Goal: Use online tool/utility: Utilize a website feature to perform a specific function

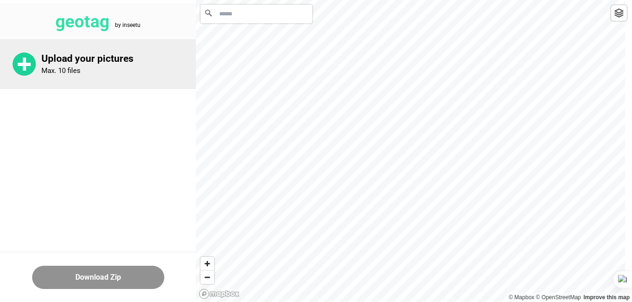
click at [110, 59] on p "Upload your pictures" at bounding box center [118, 59] width 154 height 12
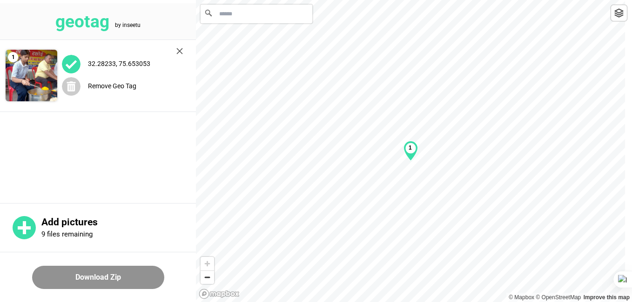
click at [410, 151] on b "1" at bounding box center [409, 148] width 3 height 7
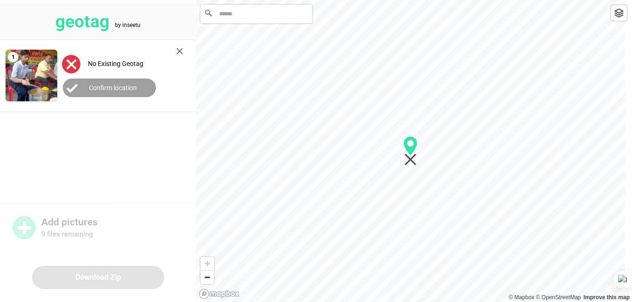
click at [121, 152] on main "1 No Existing Geotag Confirm location" at bounding box center [98, 120] width 196 height 161
click at [67, 61] on img at bounding box center [71, 64] width 19 height 19
click at [412, 148] on icon "Map marker" at bounding box center [410, 146] width 14 height 20
click at [207, 261] on span "Zoom in" at bounding box center [206, 263] width 13 height 13
click at [208, 275] on span "Zoom out" at bounding box center [206, 277] width 13 height 13
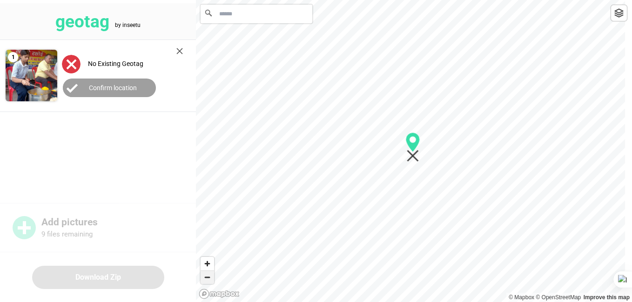
click at [208, 275] on span "Zoom out" at bounding box center [206, 277] width 13 height 13
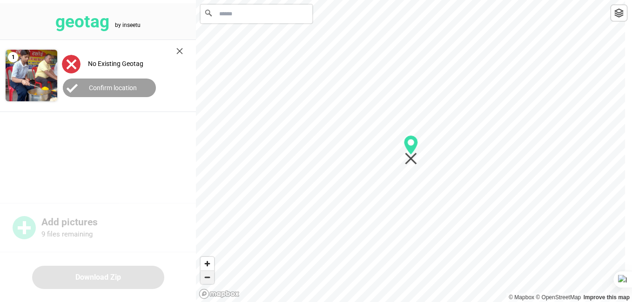
click at [208, 275] on span "Zoom out" at bounding box center [206, 277] width 13 height 13
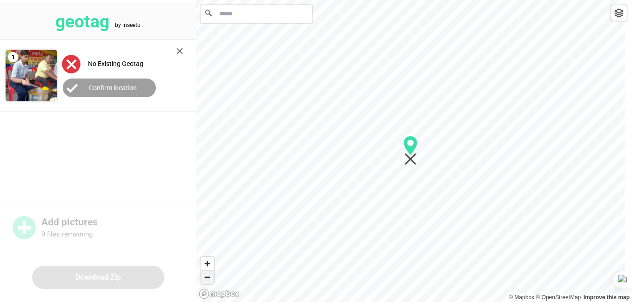
click at [208, 275] on span "Zoom out" at bounding box center [206, 277] width 13 height 13
click at [206, 265] on span "Zoom in" at bounding box center [206, 263] width 13 height 13
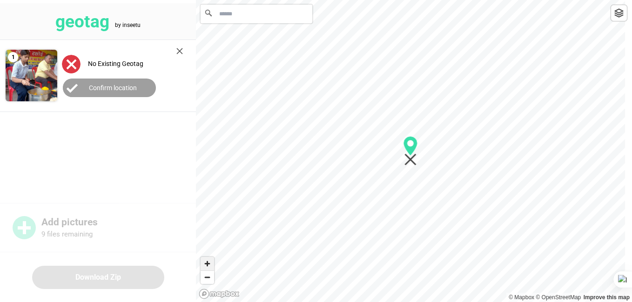
click at [206, 265] on span "Zoom in" at bounding box center [206, 263] width 13 height 13
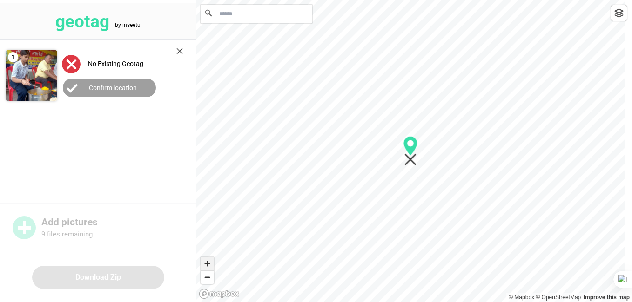
click at [206, 265] on span "Zoom in" at bounding box center [206, 263] width 13 height 13
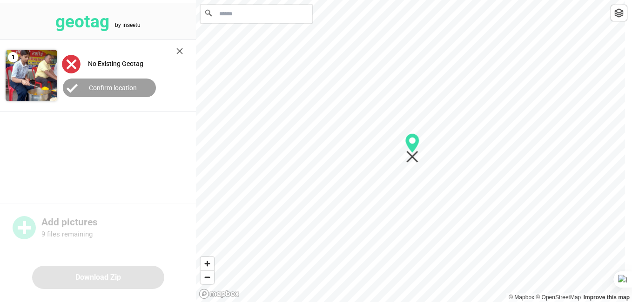
click at [176, 51] on img at bounding box center [179, 51] width 7 height 7
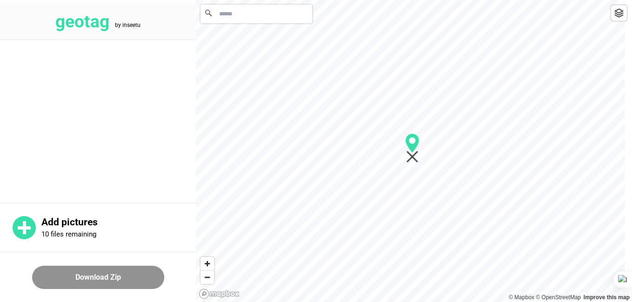
click at [225, 19] on input "Search" at bounding box center [256, 14] width 112 height 19
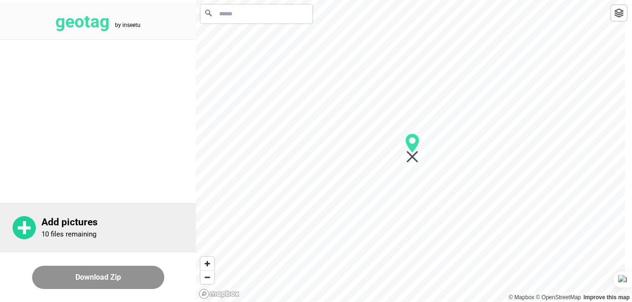
click at [27, 227] on rect at bounding box center [24, 228] width 13 height 3
click at [24, 227] on rect at bounding box center [24, 228] width 13 height 3
